Goal: Transaction & Acquisition: Purchase product/service

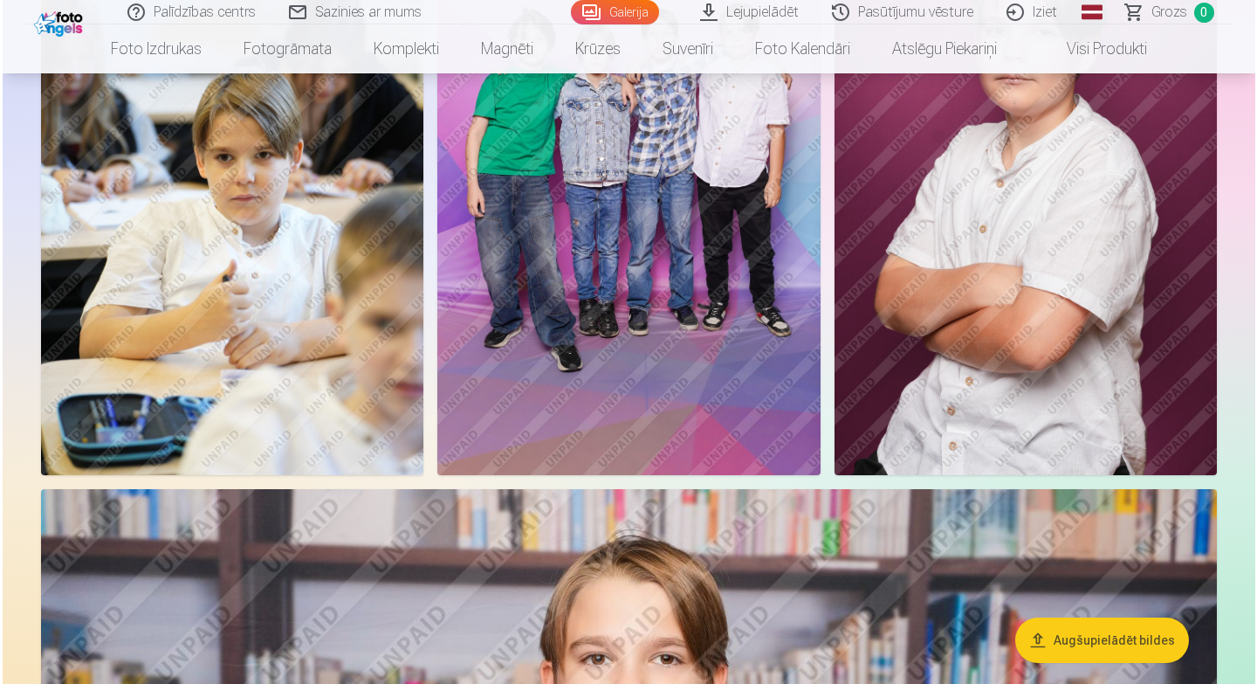
scroll to position [1946, 0]
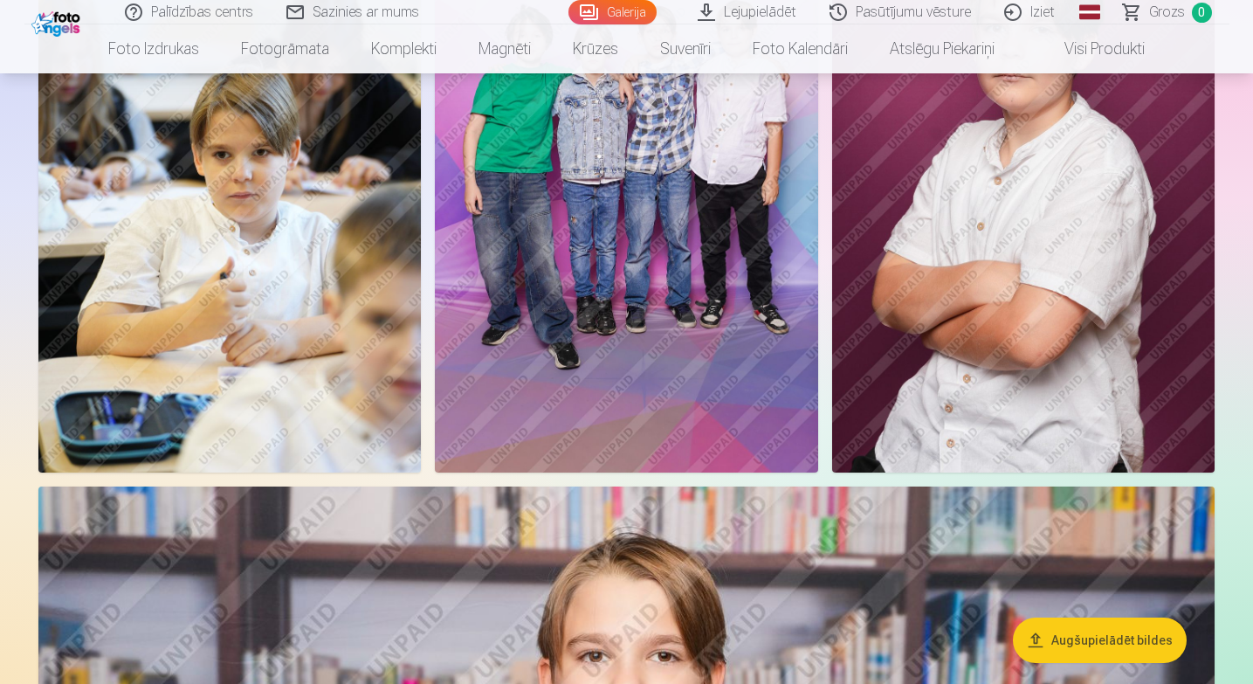
click at [196, 276] on img at bounding box center [229, 185] width 382 height 574
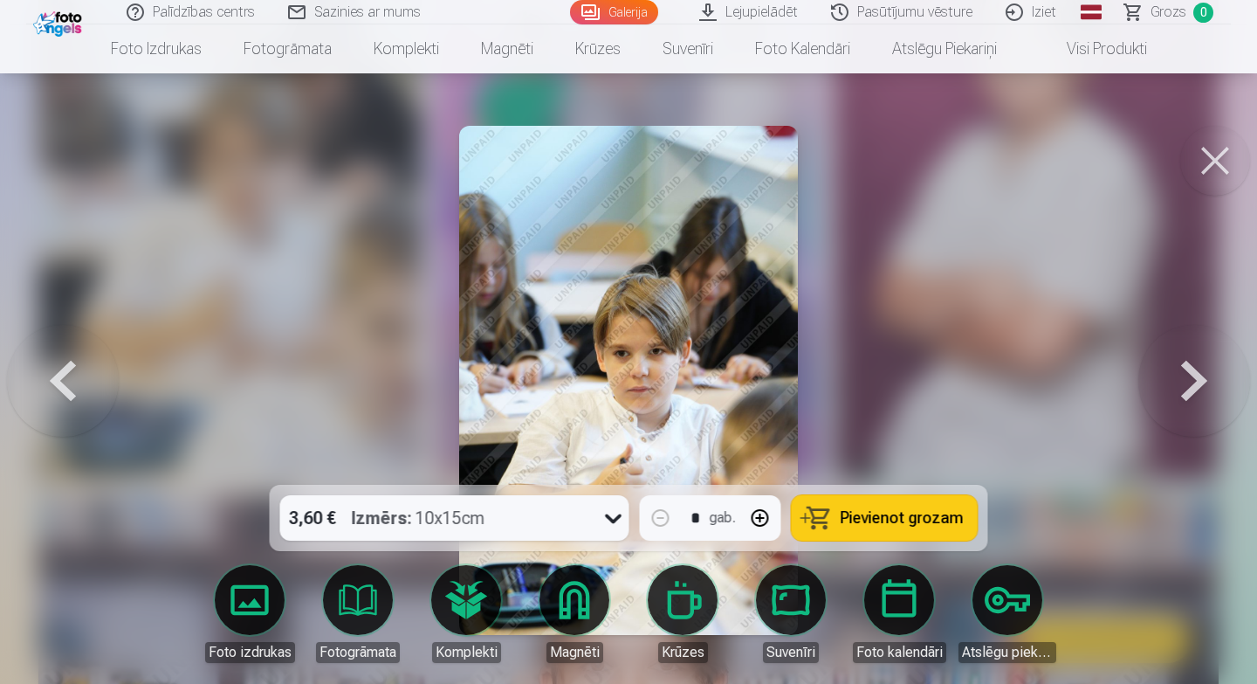
click at [761, 516] on button "button" at bounding box center [760, 518] width 42 height 42
click at [856, 515] on span "Pievienot grozam" at bounding box center [902, 518] width 123 height 16
type input "*"
click at [1219, 171] on button at bounding box center [1215, 161] width 70 height 70
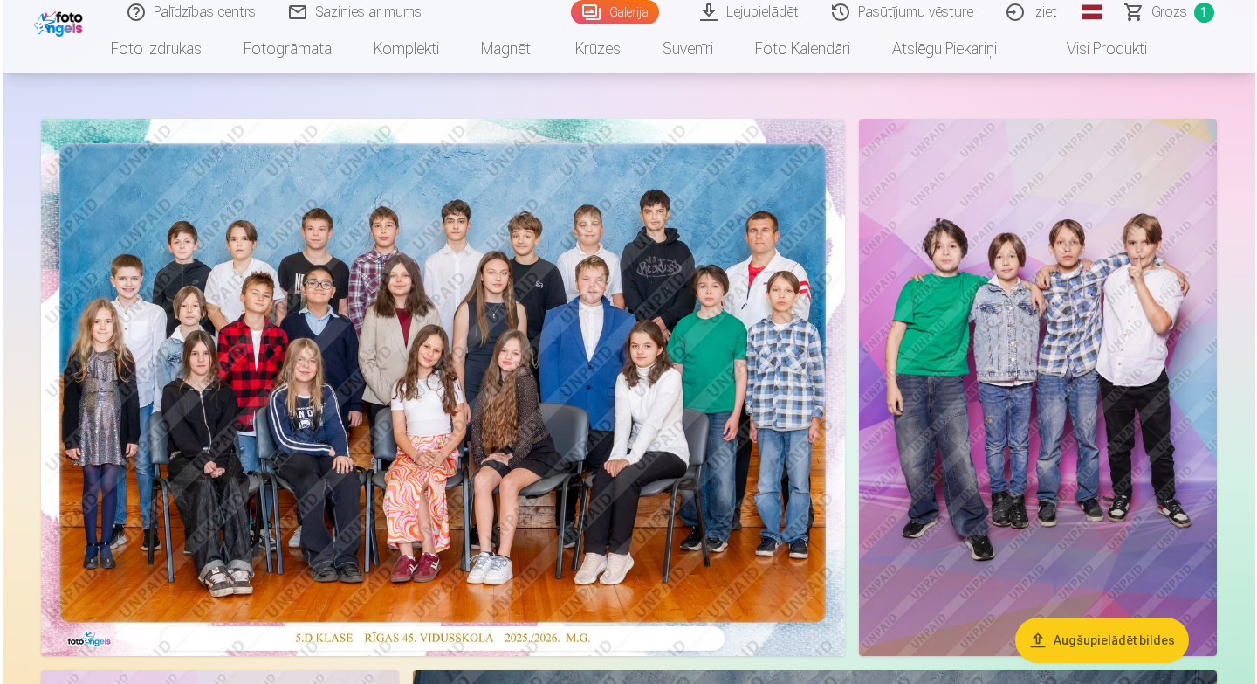
scroll to position [54, 0]
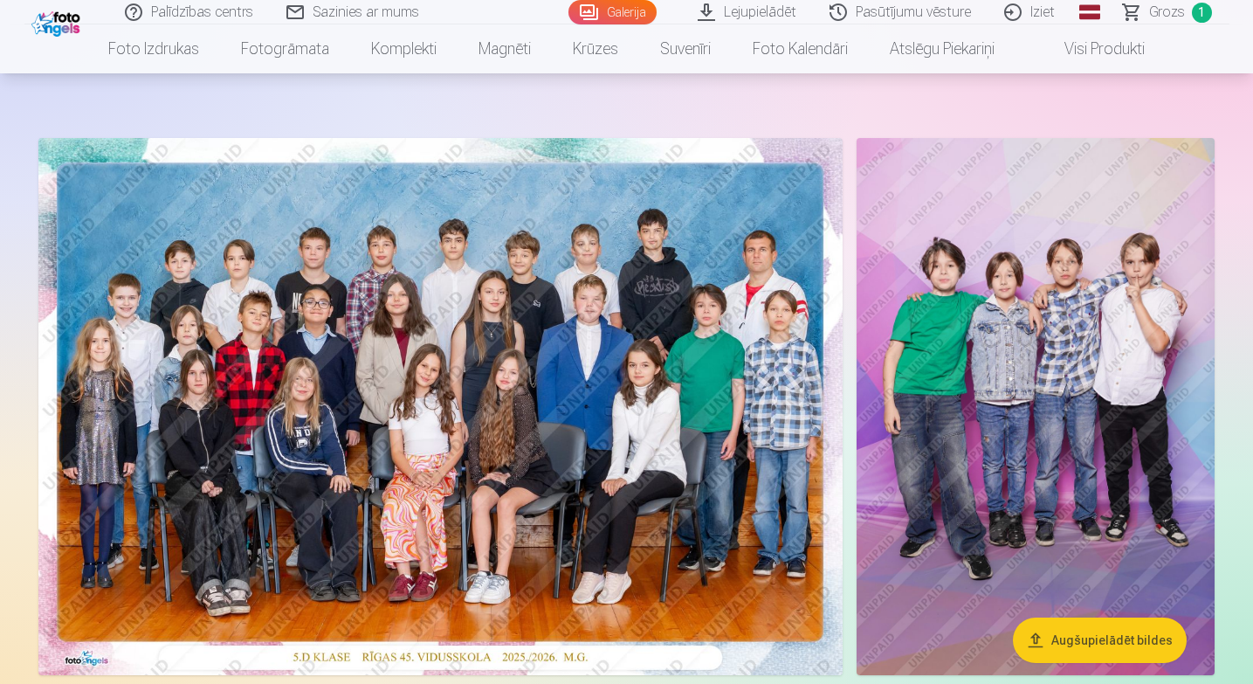
click at [505, 316] on img at bounding box center [440, 406] width 804 height 537
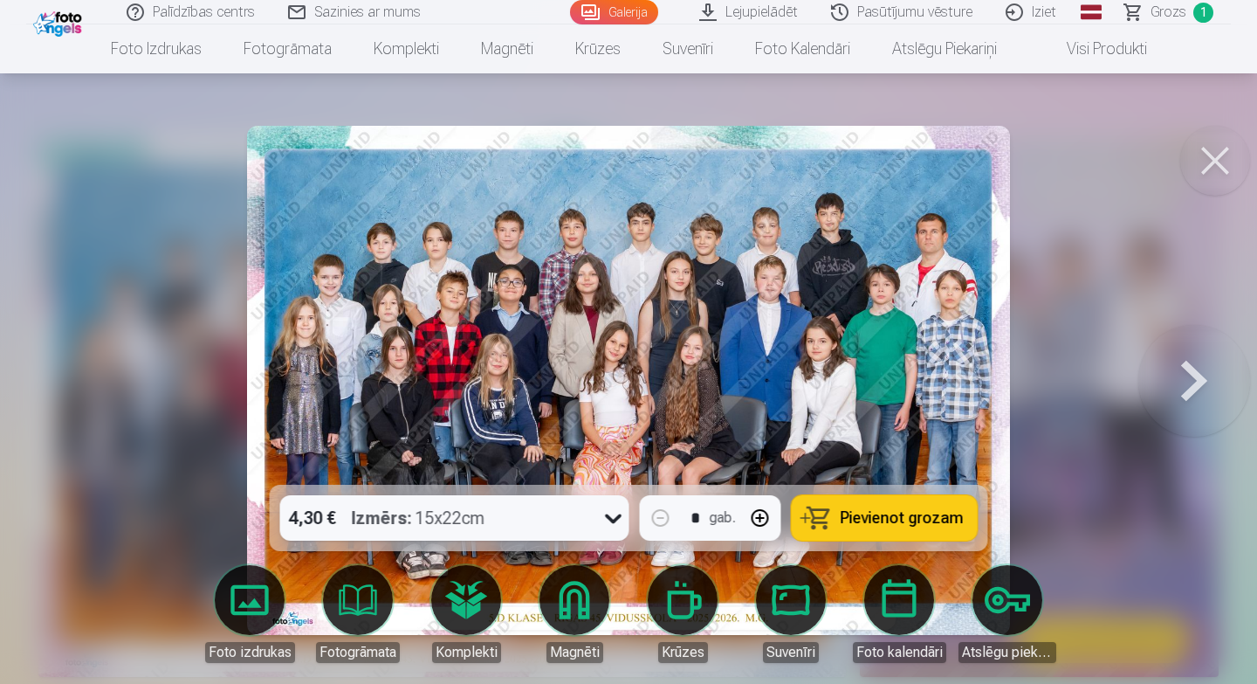
click at [870, 516] on span "Pievienot grozam" at bounding box center [902, 518] width 123 height 16
click at [1191, 392] on button at bounding box center [1194, 380] width 112 height 174
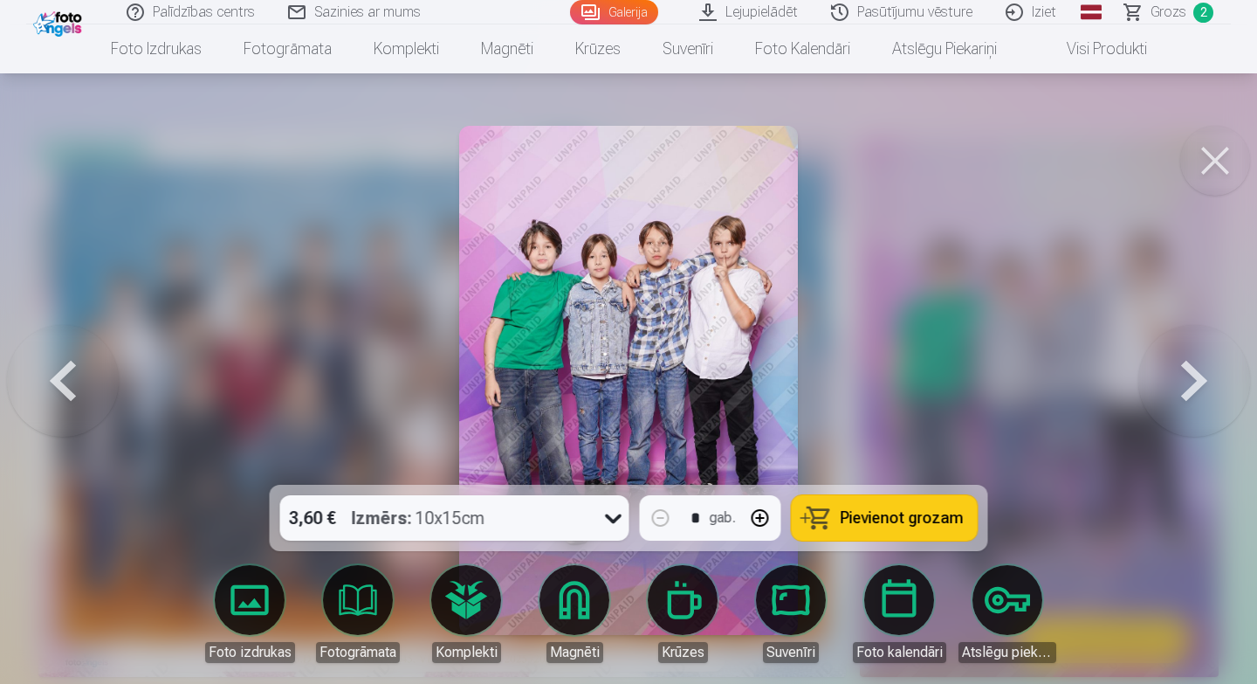
click at [1191, 392] on button at bounding box center [1194, 380] width 112 height 174
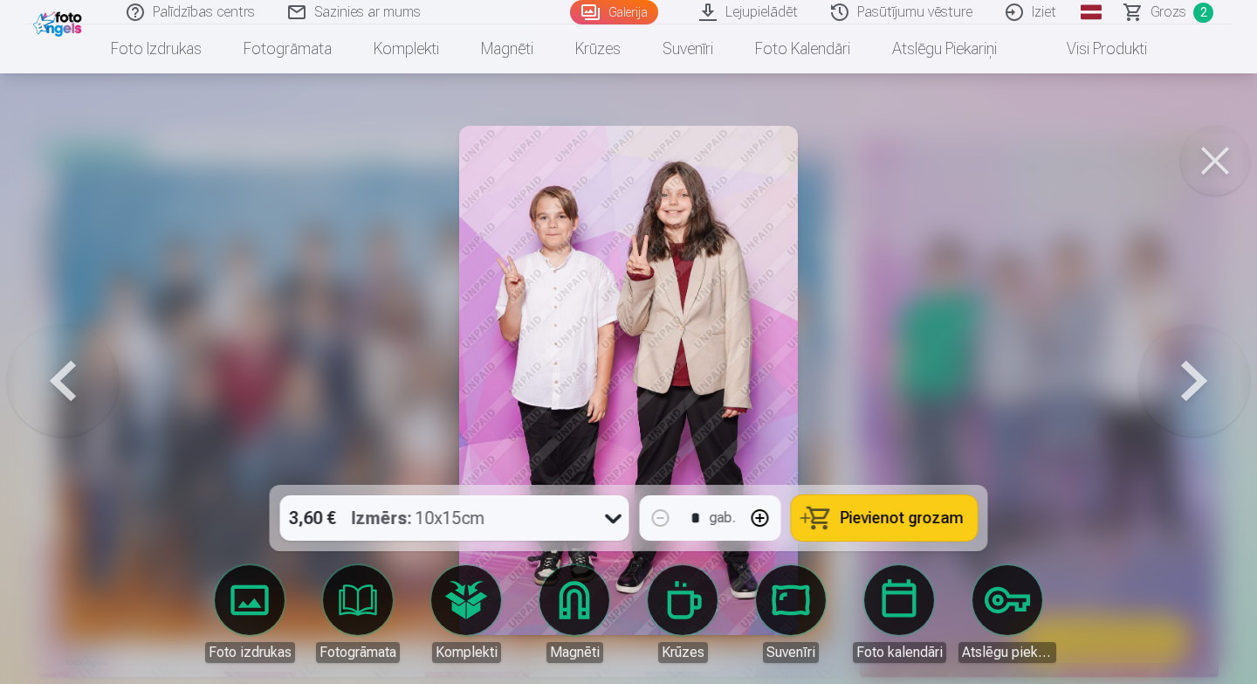
click at [1191, 392] on button at bounding box center [1194, 380] width 112 height 174
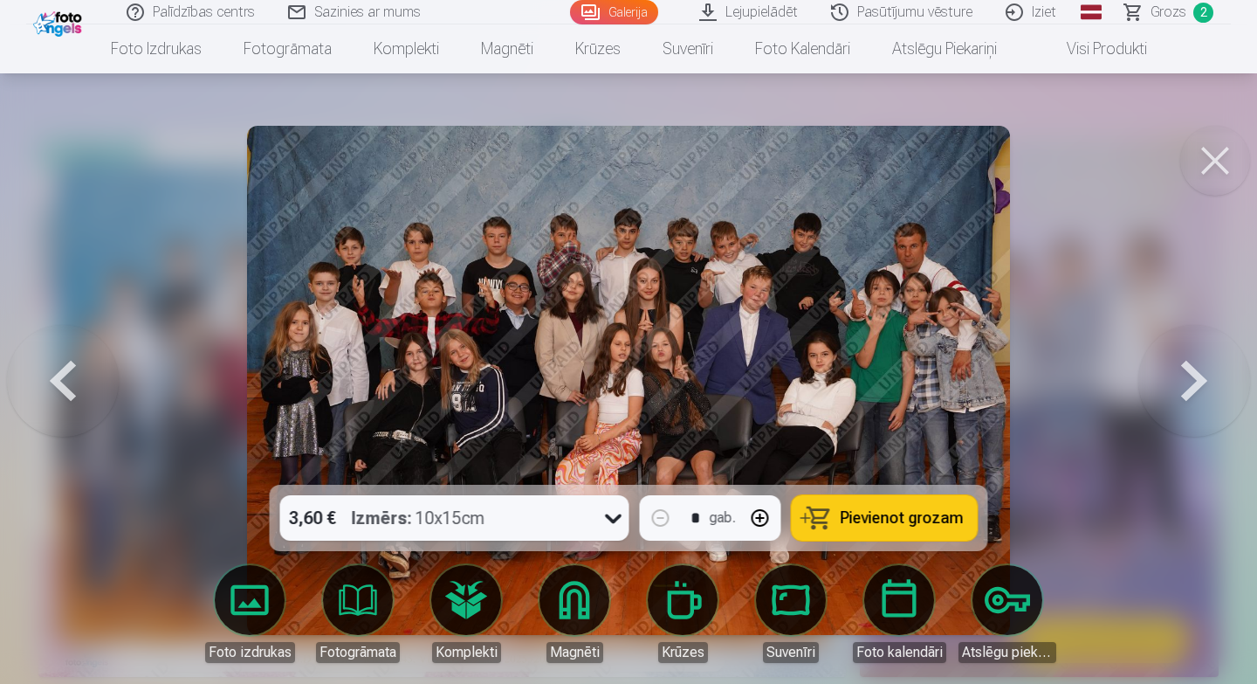
click at [1191, 392] on button at bounding box center [1194, 380] width 112 height 174
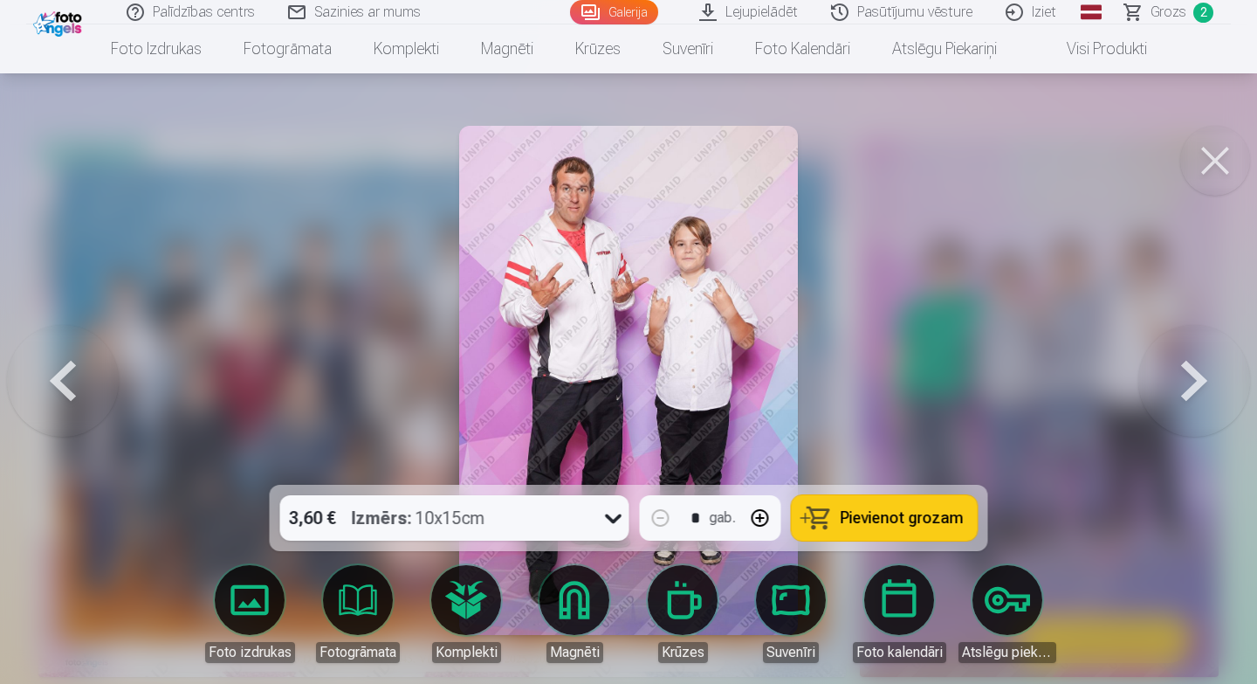
click at [1191, 392] on button at bounding box center [1194, 380] width 112 height 174
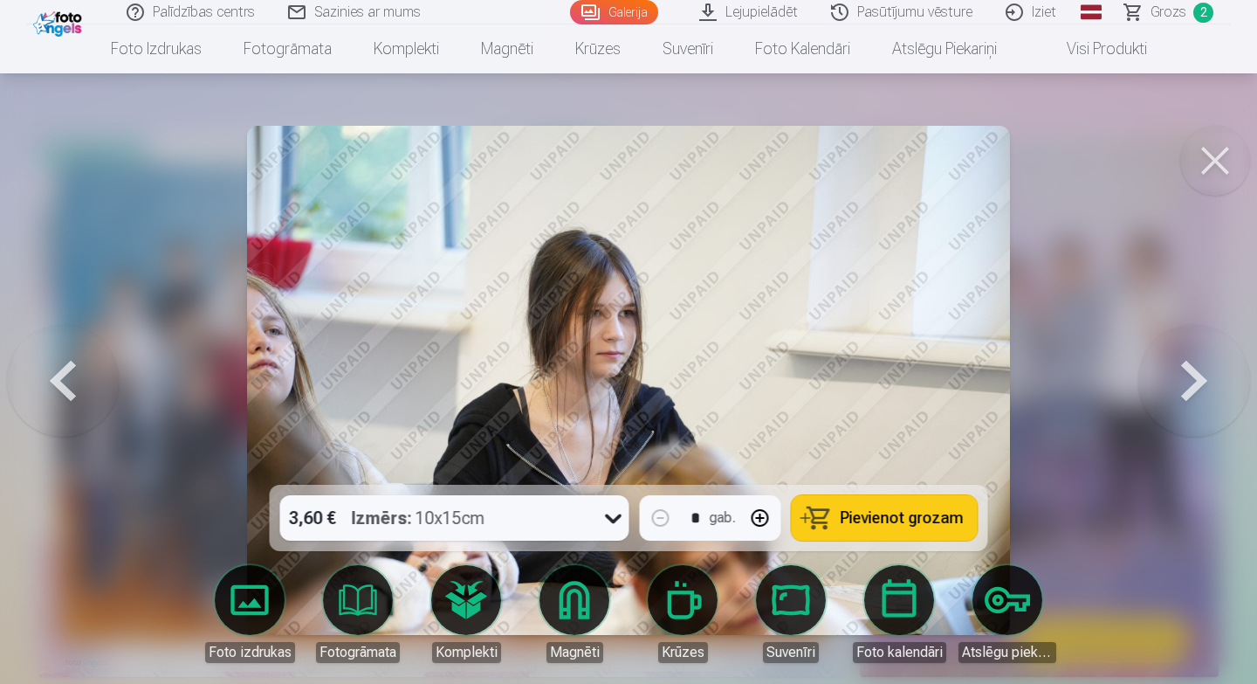
click at [1191, 392] on button at bounding box center [1194, 380] width 112 height 174
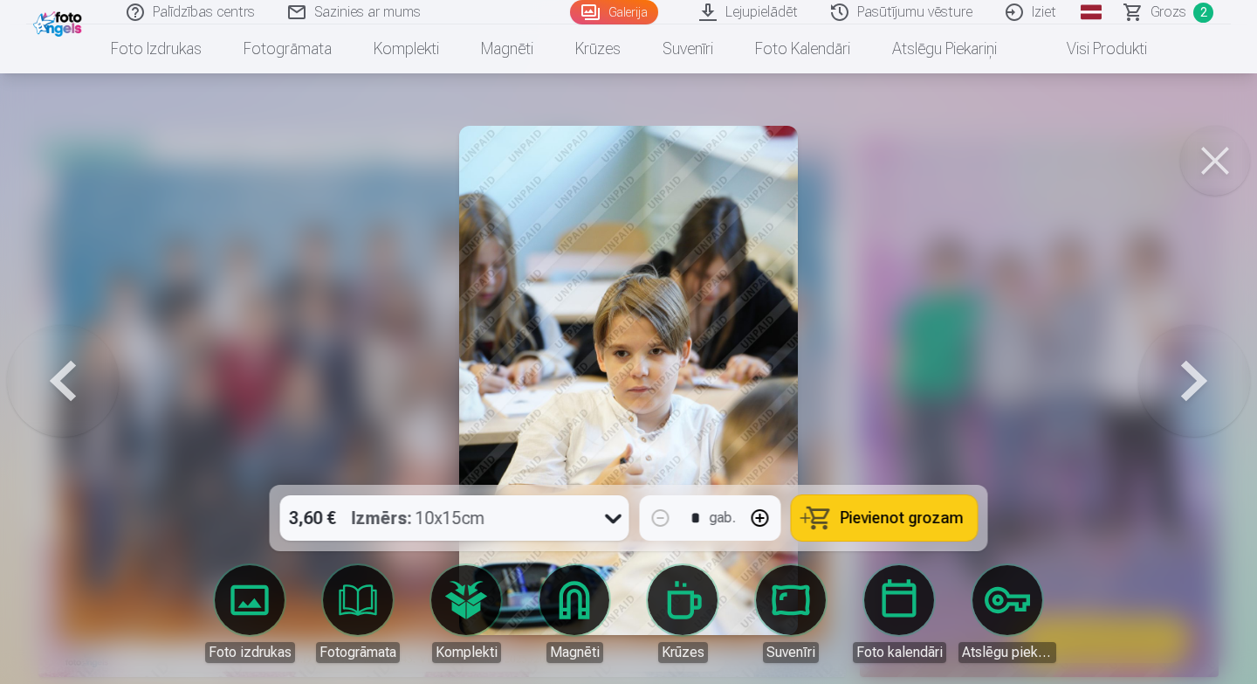
click at [1191, 392] on button at bounding box center [1194, 380] width 112 height 174
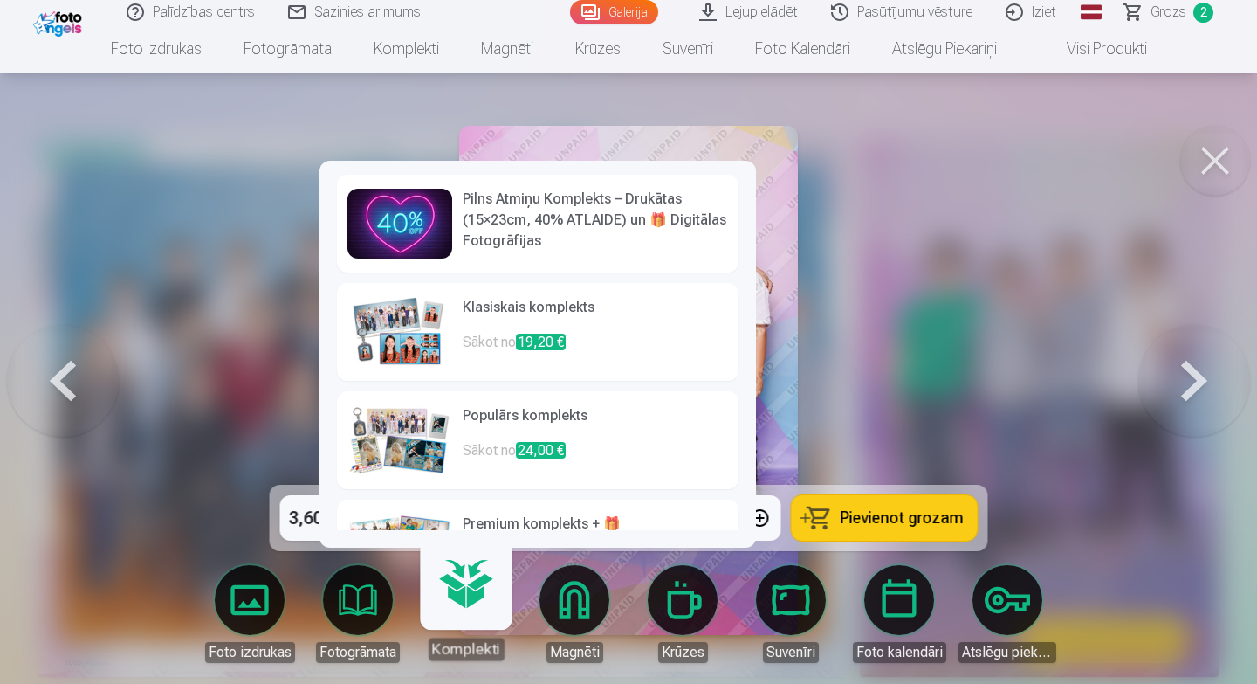
click at [462, 609] on link "Komplekti" at bounding box center [465, 606] width 107 height 107
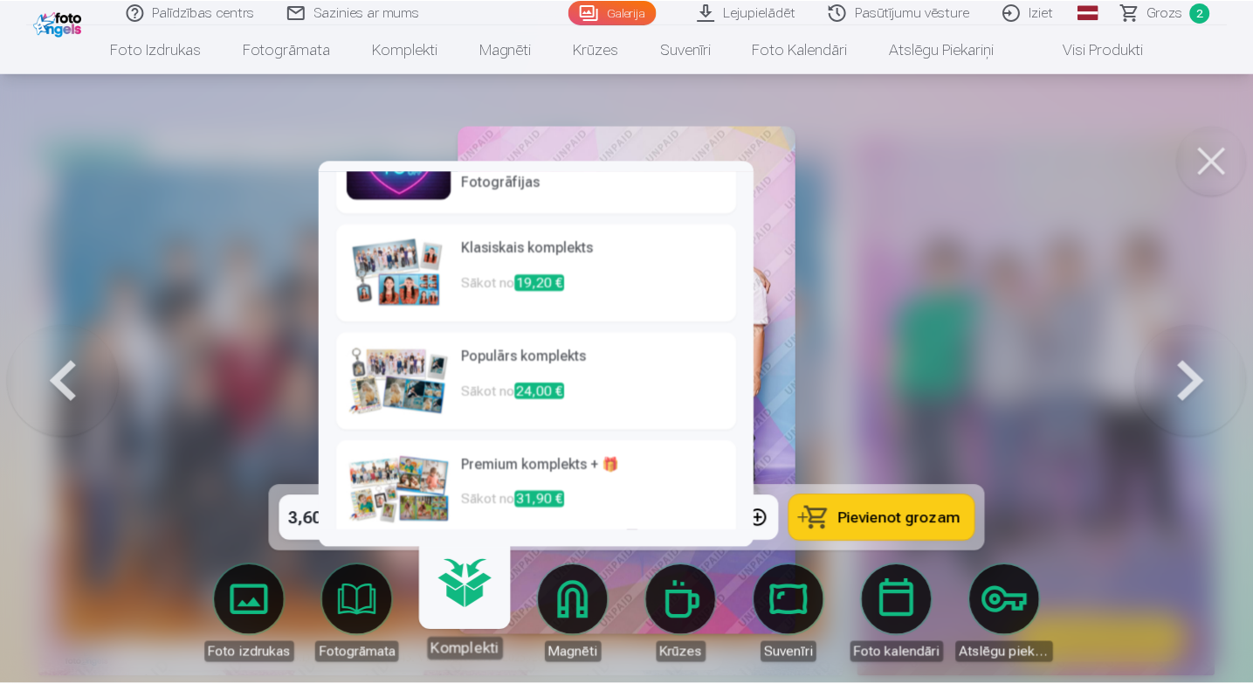
scroll to position [69, 0]
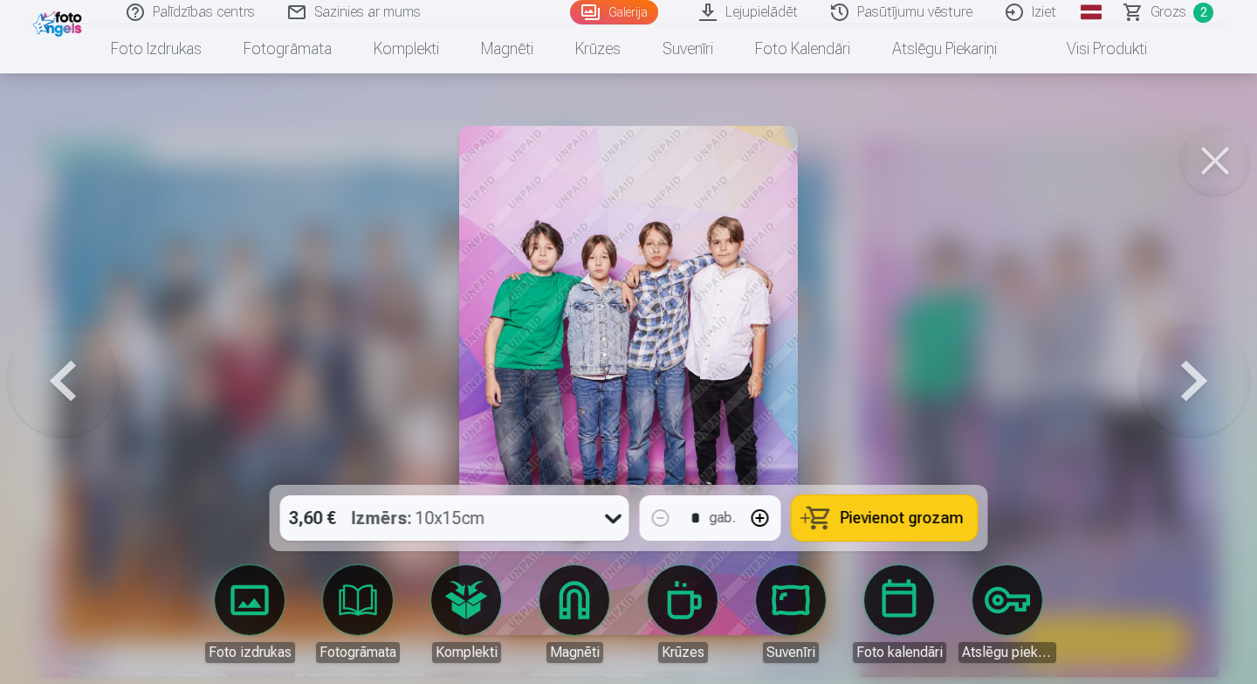
click at [890, 518] on span "Pievienot grozam" at bounding box center [902, 518] width 123 height 16
click at [1229, 168] on button at bounding box center [1215, 161] width 70 height 70
